Goal: Task Accomplishment & Management: Use online tool/utility

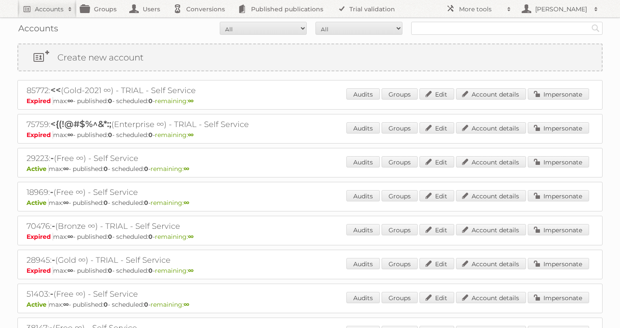
click at [446, 37] on div "Accounts All Active Expired Pending All Paid Trials Self service Search" at bounding box center [310, 28] width 586 height 22
click at [446, 30] on input "text" at bounding box center [507, 28] width 192 height 13
paste input "90123"
type input "90123"
click at [590, 22] on input "Search" at bounding box center [596, 28] width 13 height 13
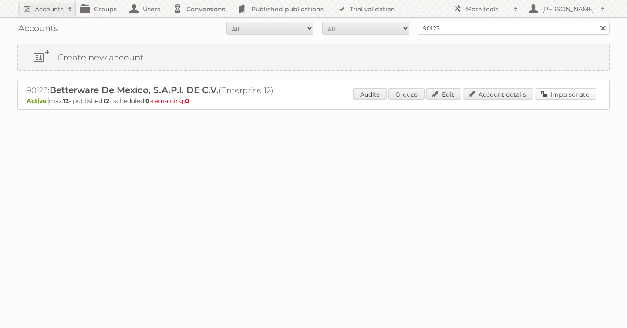
click at [552, 91] on link "Impersonate" at bounding box center [565, 93] width 61 height 11
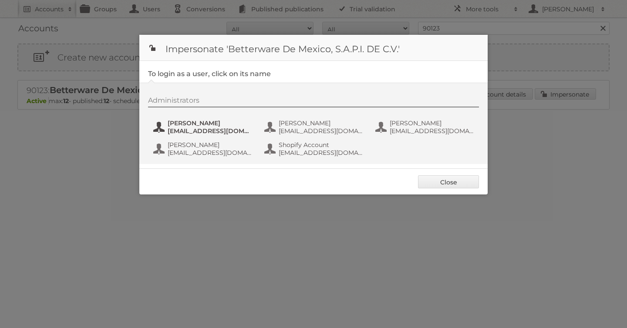
click at [181, 125] on span "[PERSON_NAME]" at bounding box center [210, 123] width 84 height 8
